Goal: Transaction & Acquisition: Subscribe to service/newsletter

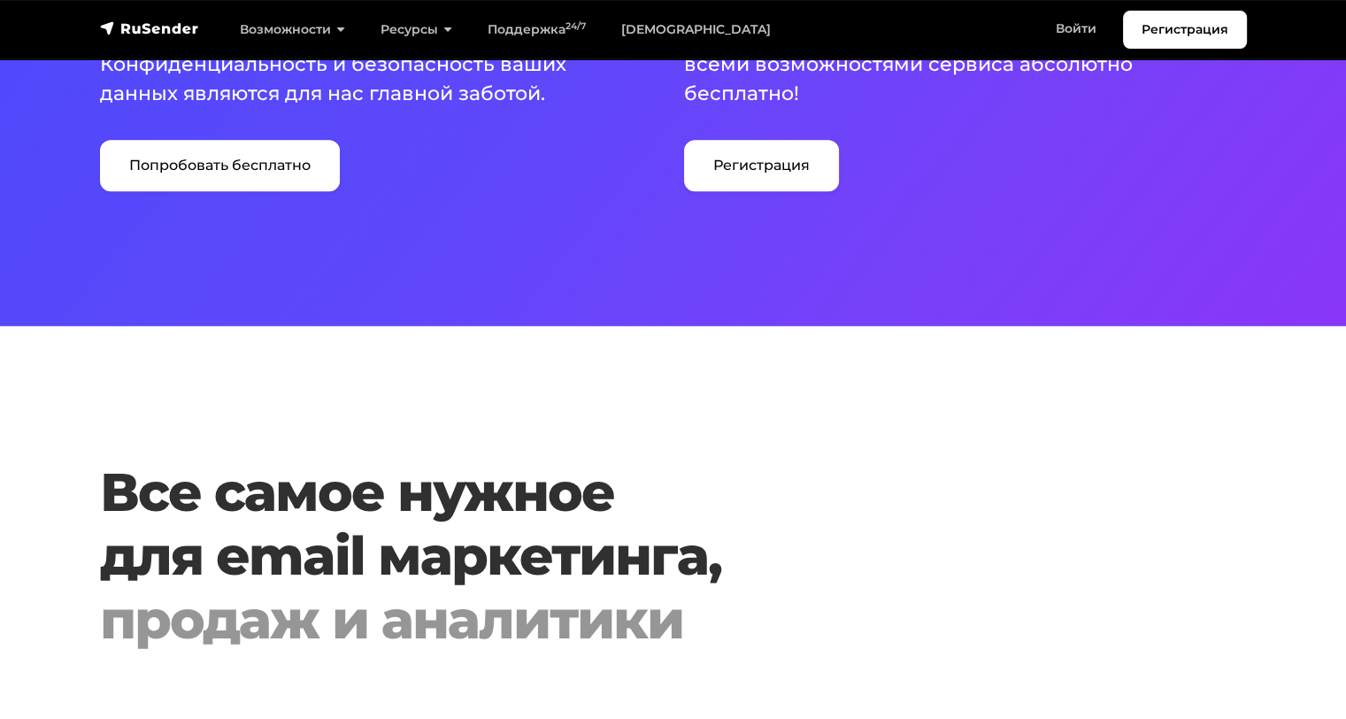
scroll to position [1682, 0]
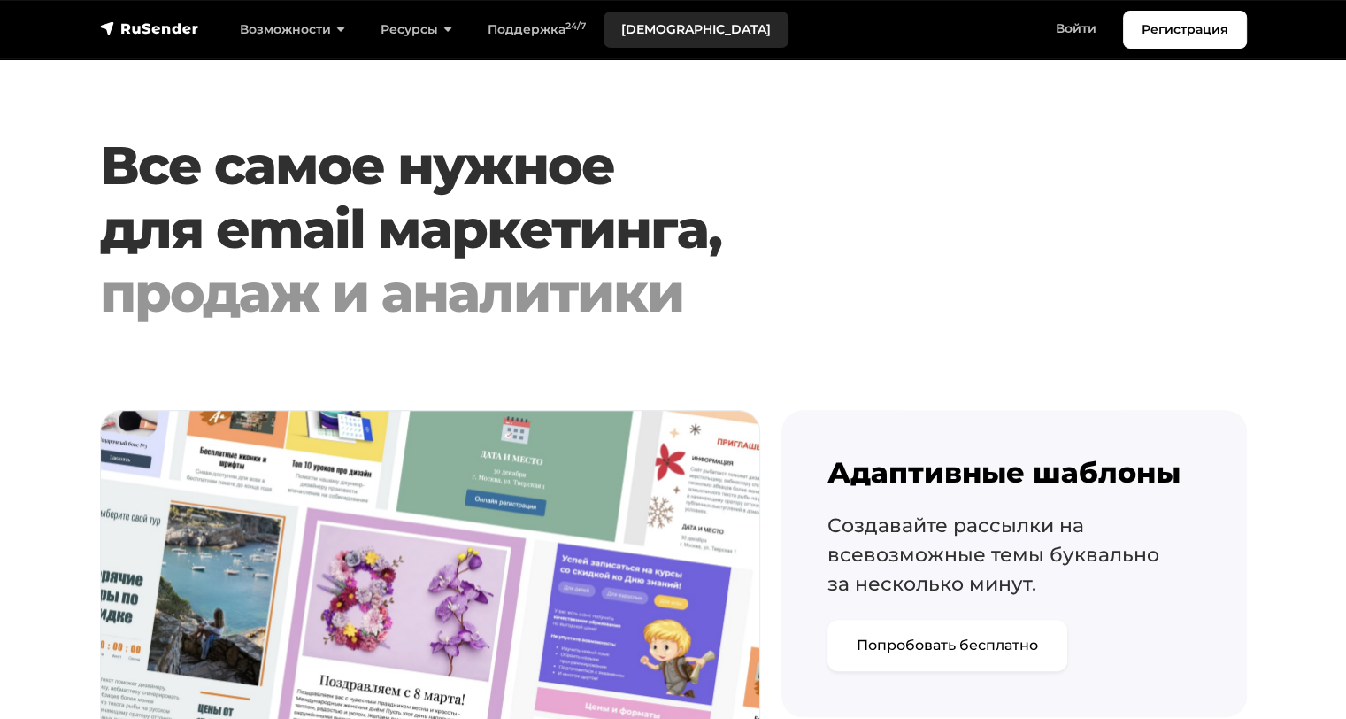
click at [635, 29] on link "[DEMOGRAPHIC_DATA]" at bounding box center [696, 30] width 185 height 36
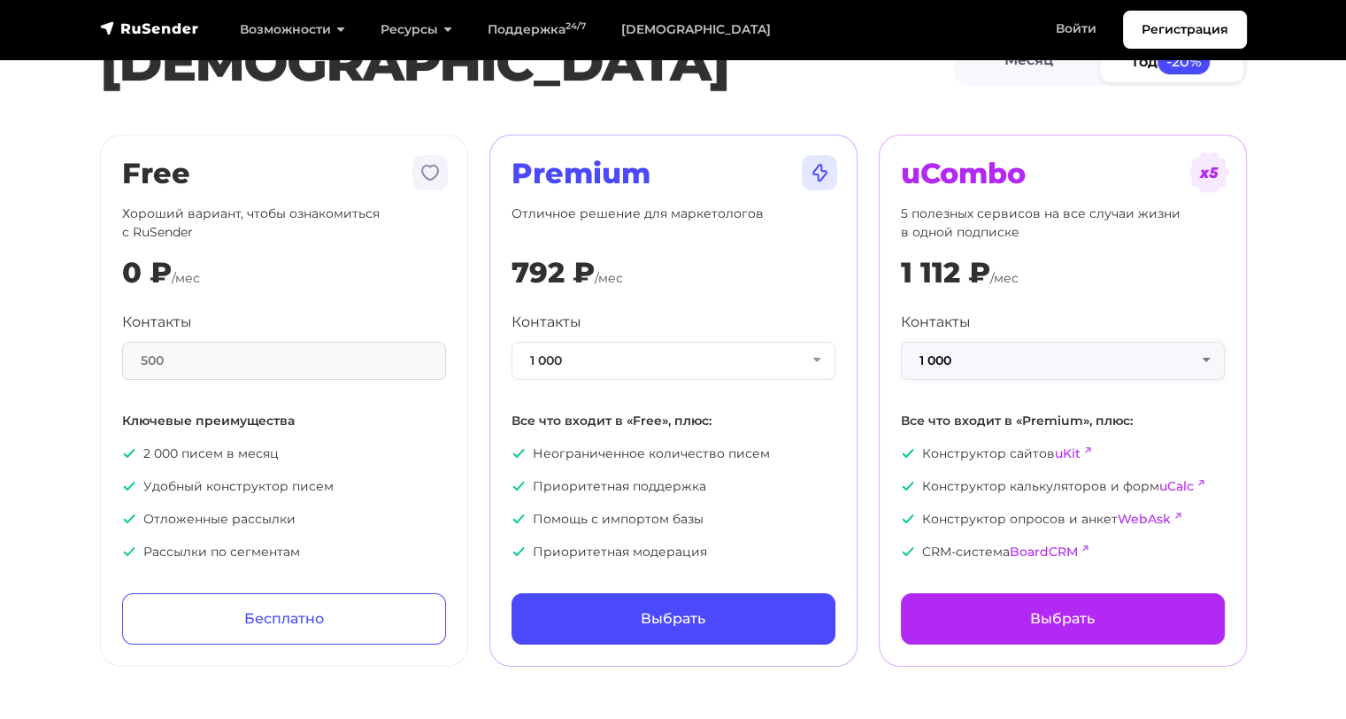
click at [1025, 361] on button "1 000" at bounding box center [1063, 361] width 324 height 38
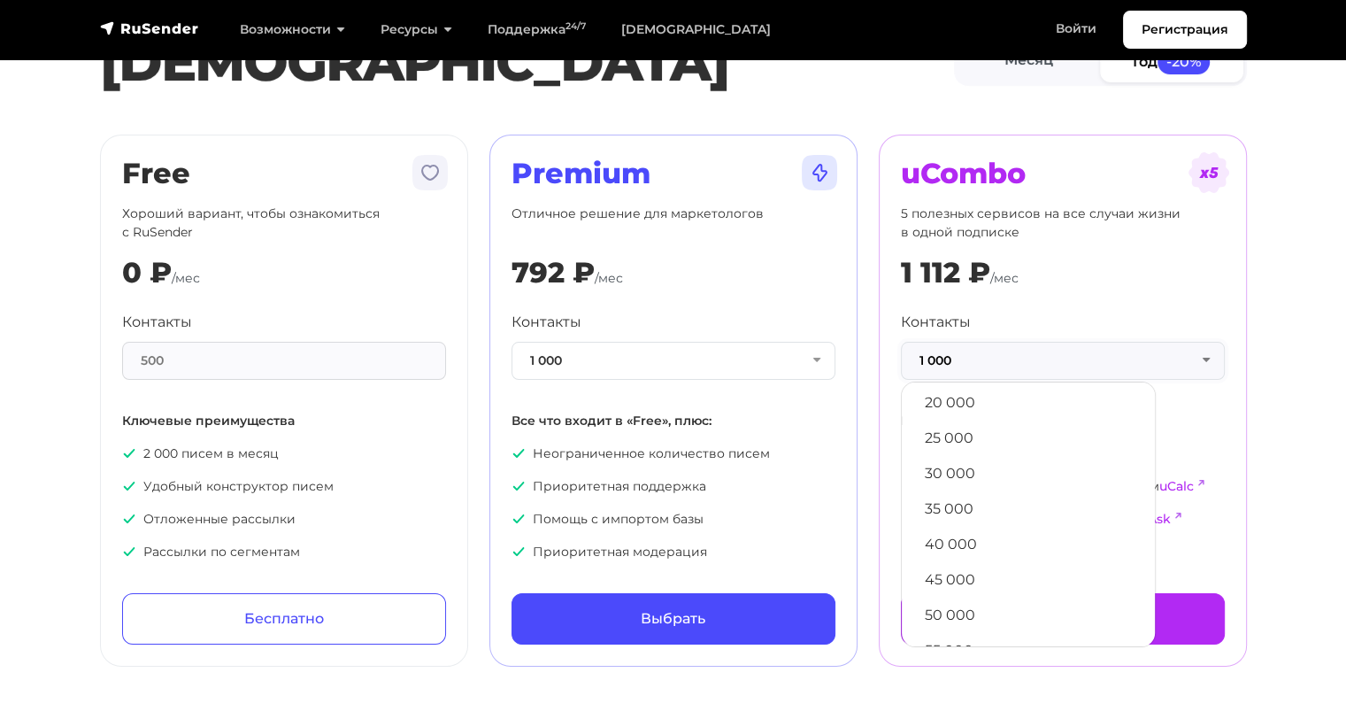
scroll to position [531, 0]
click at [717, 358] on button "1 000" at bounding box center [674, 361] width 324 height 38
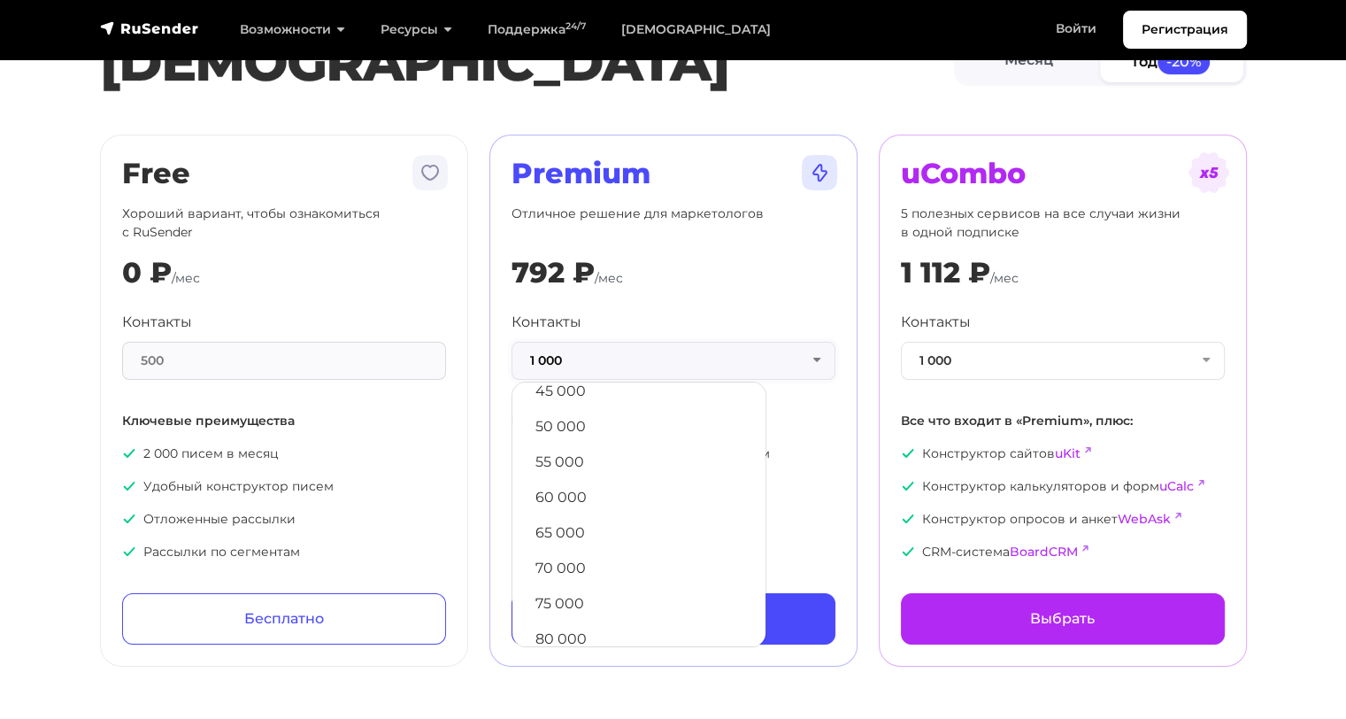
scroll to position [957, 0]
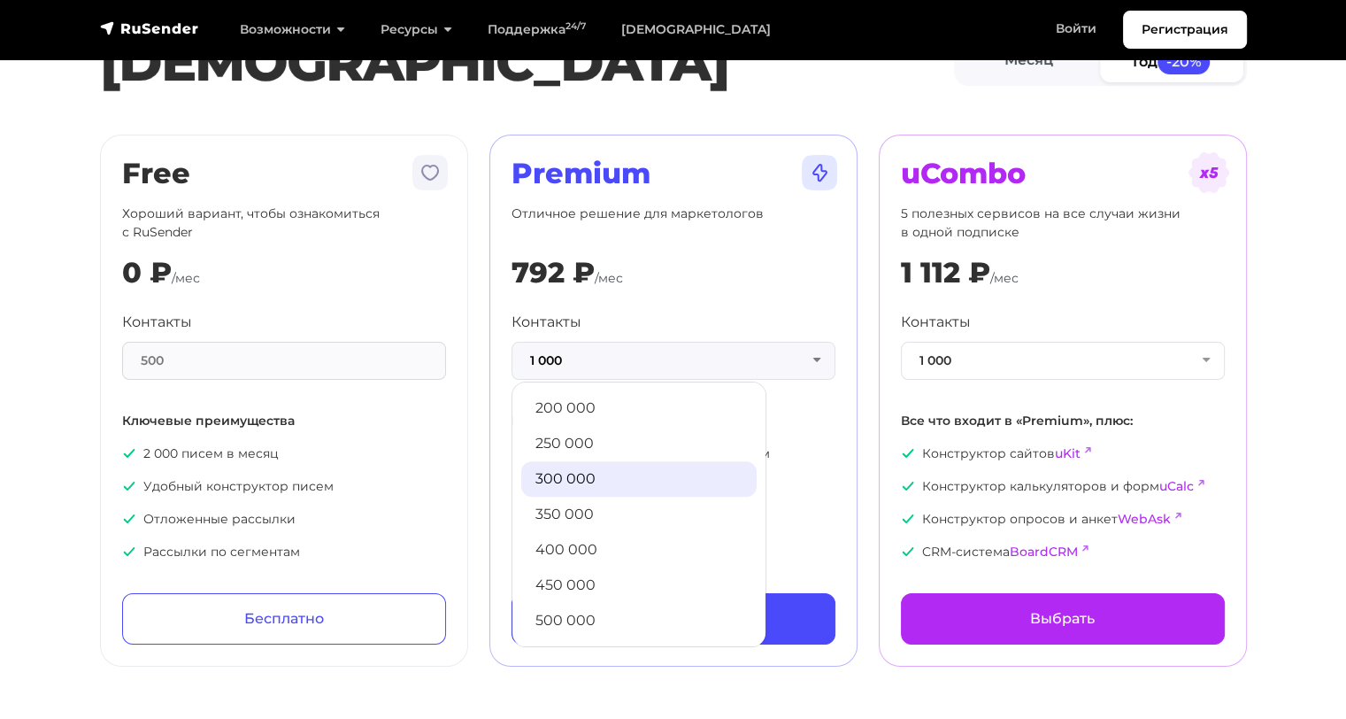
click at [577, 482] on link "300 000" at bounding box center [638, 478] width 235 height 35
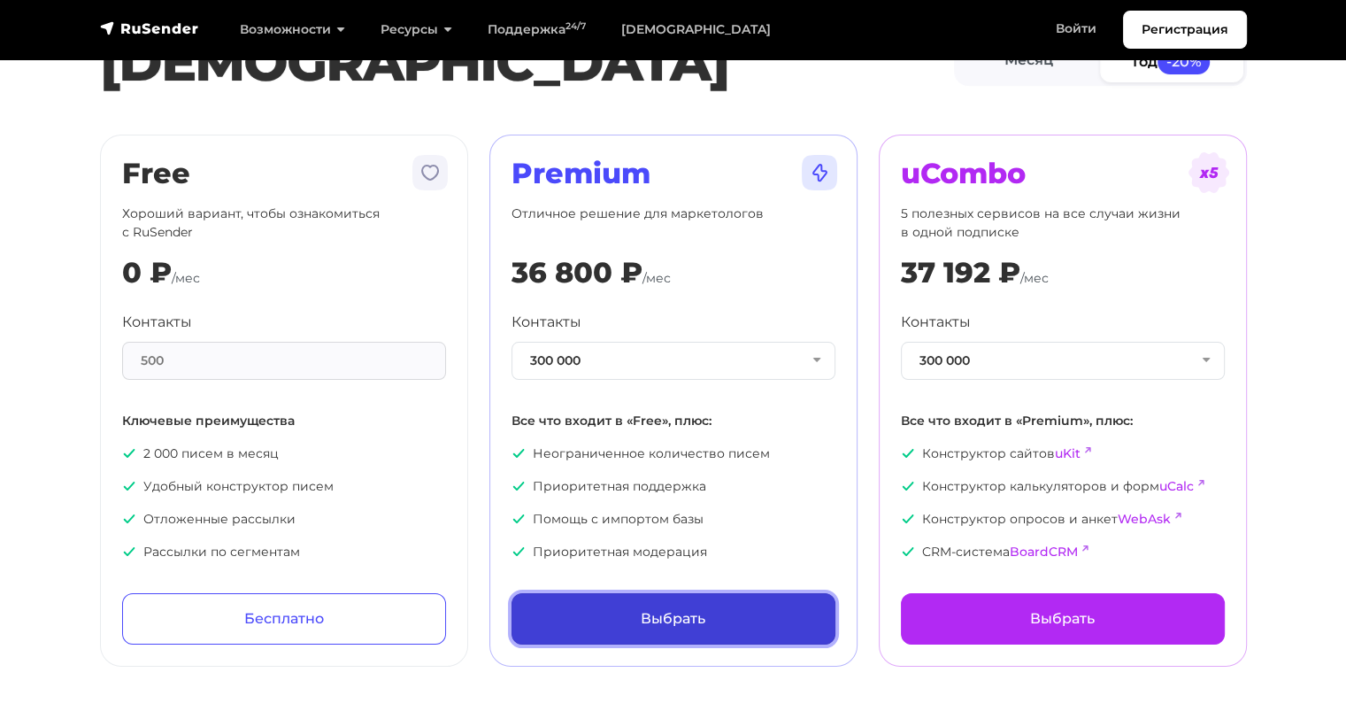
click at [685, 626] on link "Выбрать" at bounding box center [674, 618] width 324 height 51
